Goal: Information Seeking & Learning: Learn about a topic

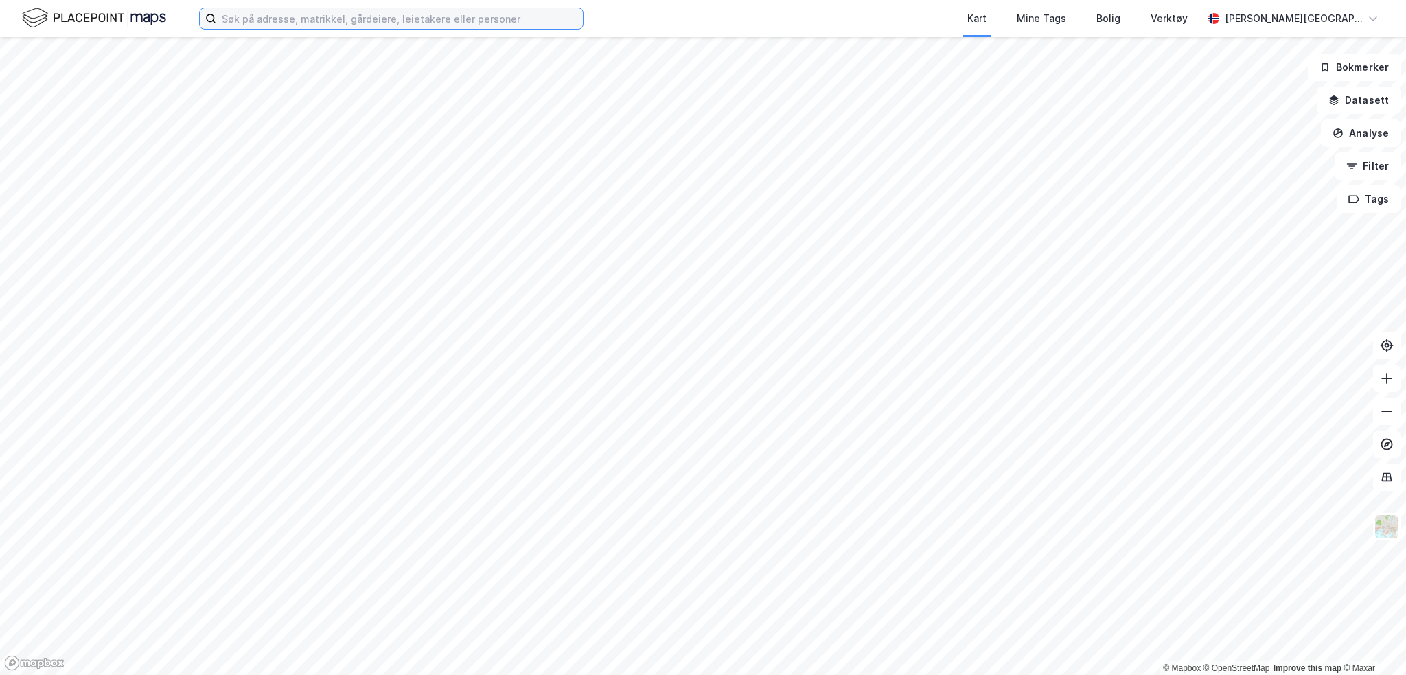
click at [253, 16] on input at bounding box center [399, 18] width 367 height 21
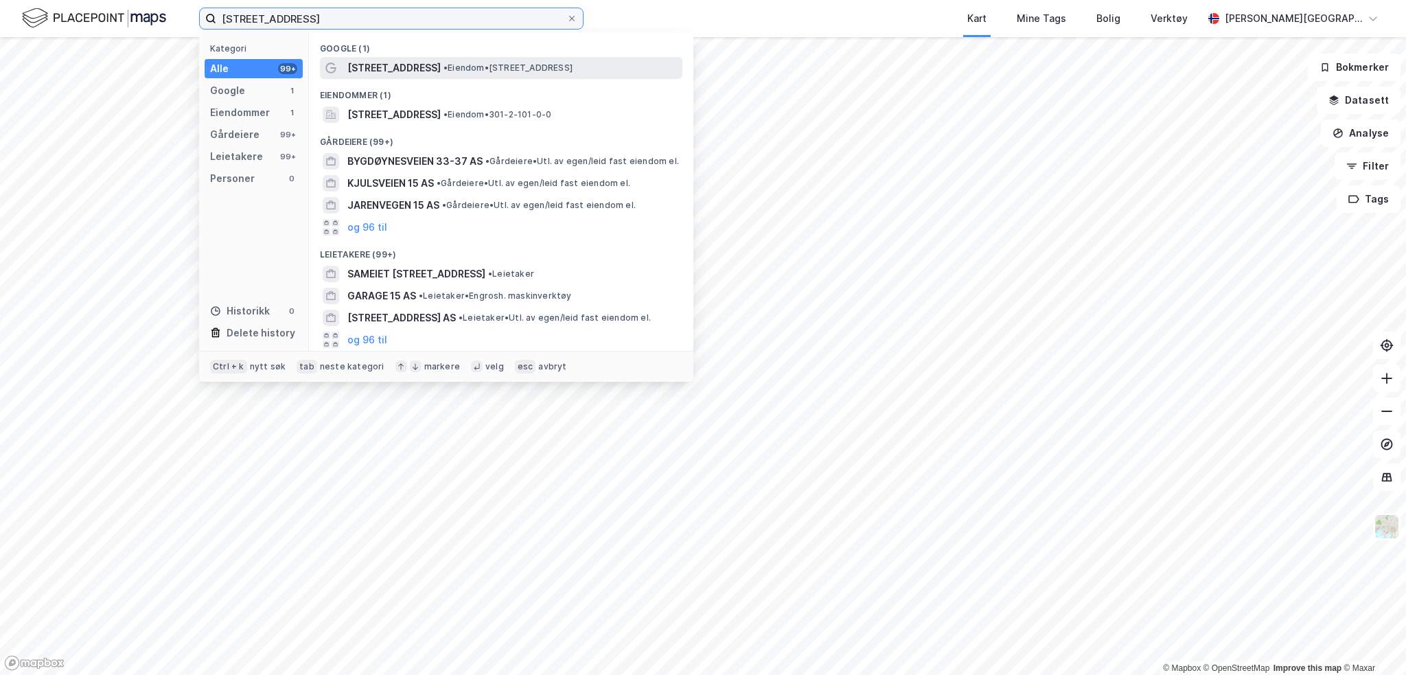
type input "[STREET_ADDRESS]"
click at [417, 65] on span "[STREET_ADDRESS]" at bounding box center [393, 68] width 93 height 16
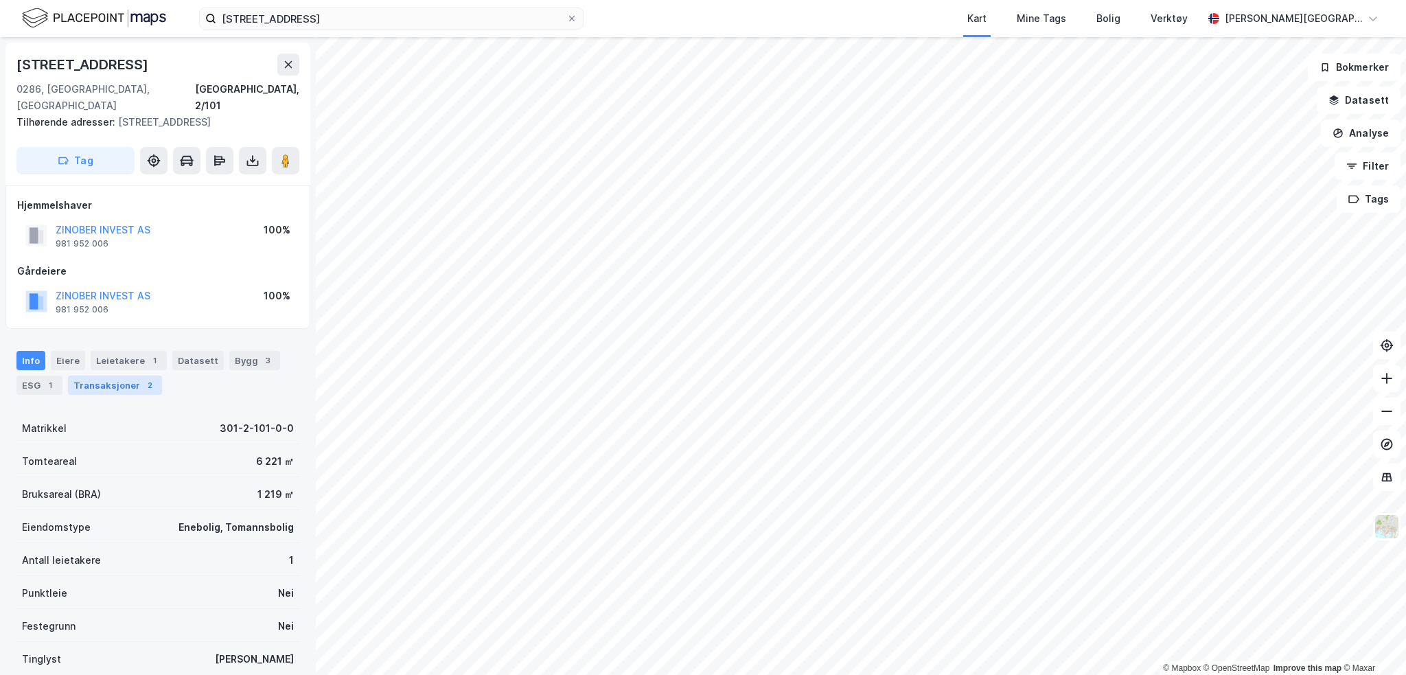
click at [108, 375] on div "Transaksjoner 2" at bounding box center [115, 384] width 94 height 19
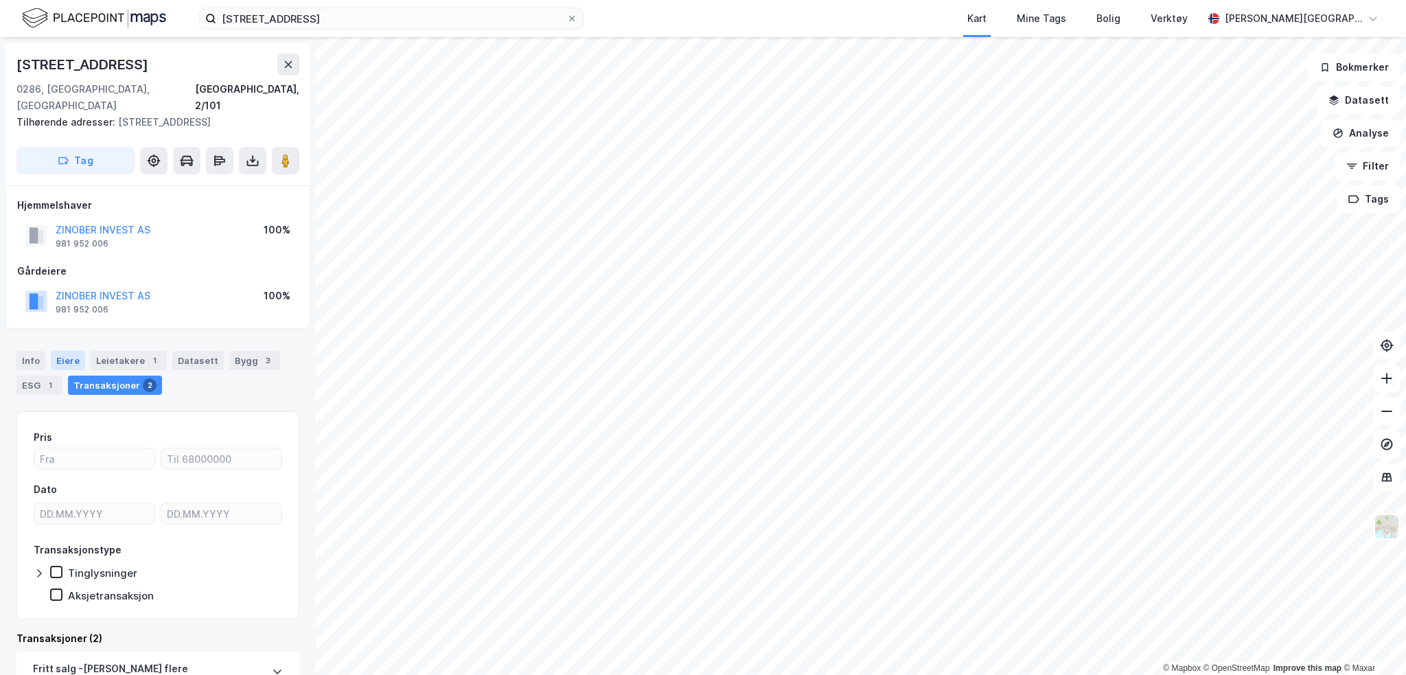
click at [63, 351] on div "Eiere" at bounding box center [68, 360] width 34 height 19
